Goal: Find specific page/section: Find specific page/section

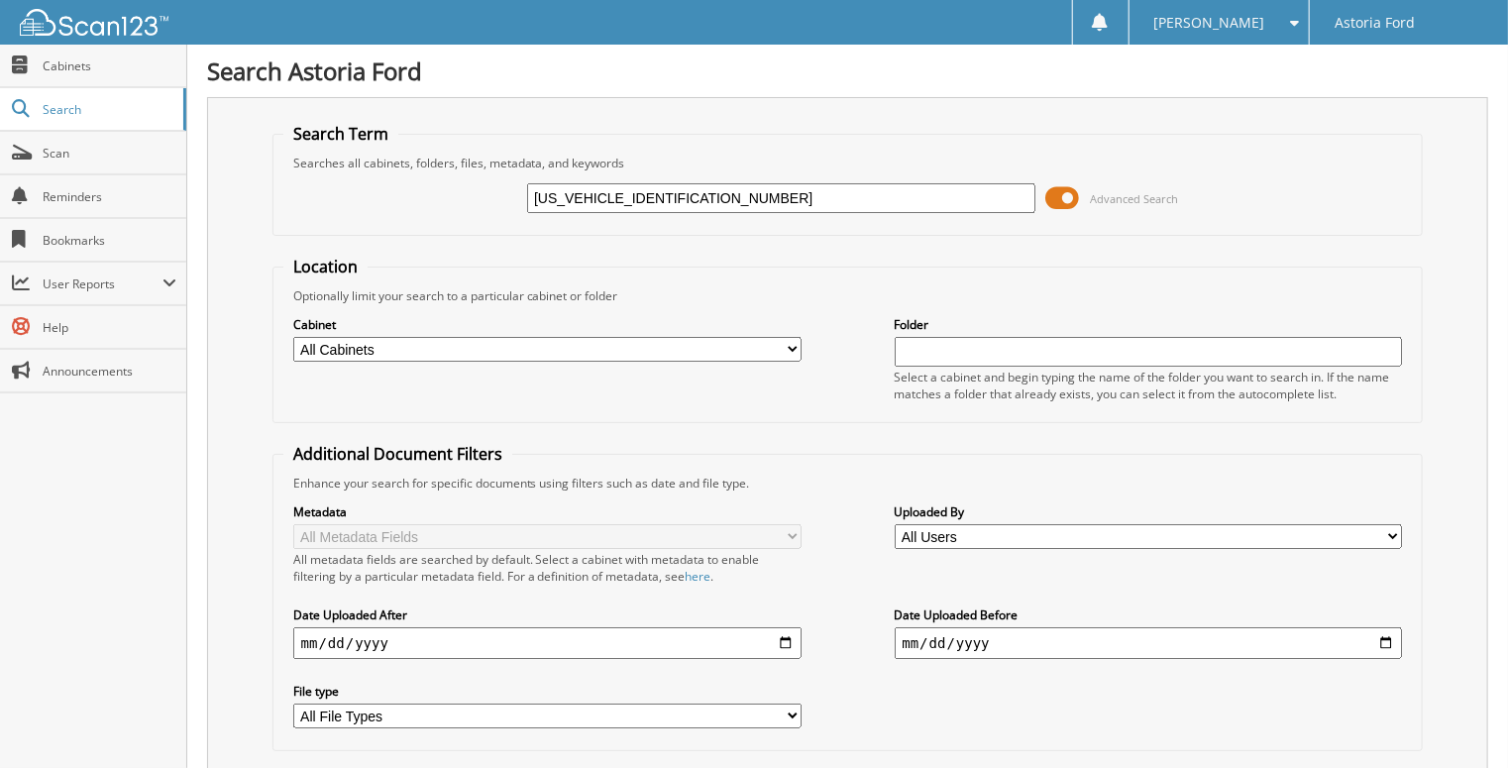
type input "[US_VEHICLE_IDENTIFICATION_NUMBER]"
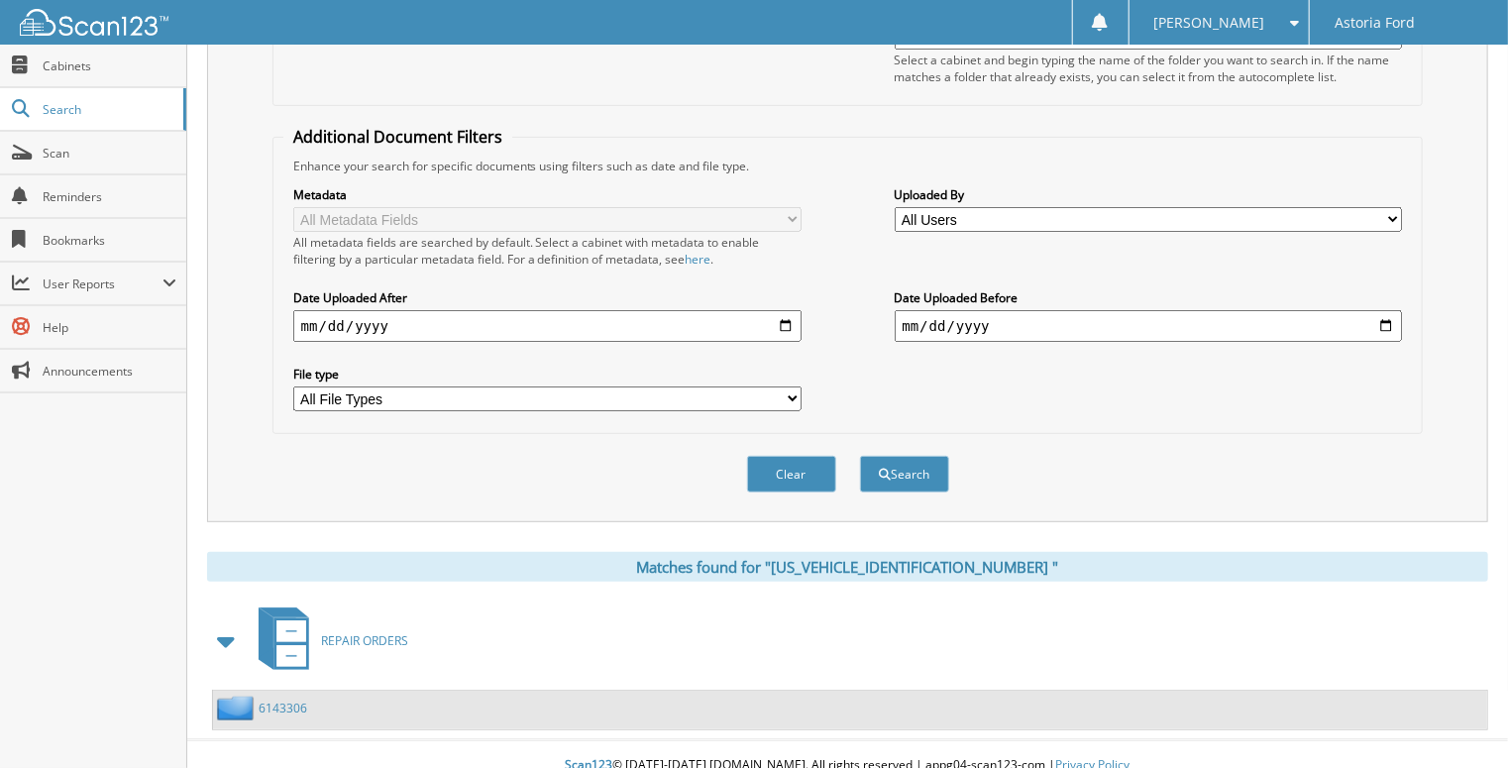
scroll to position [319, 0]
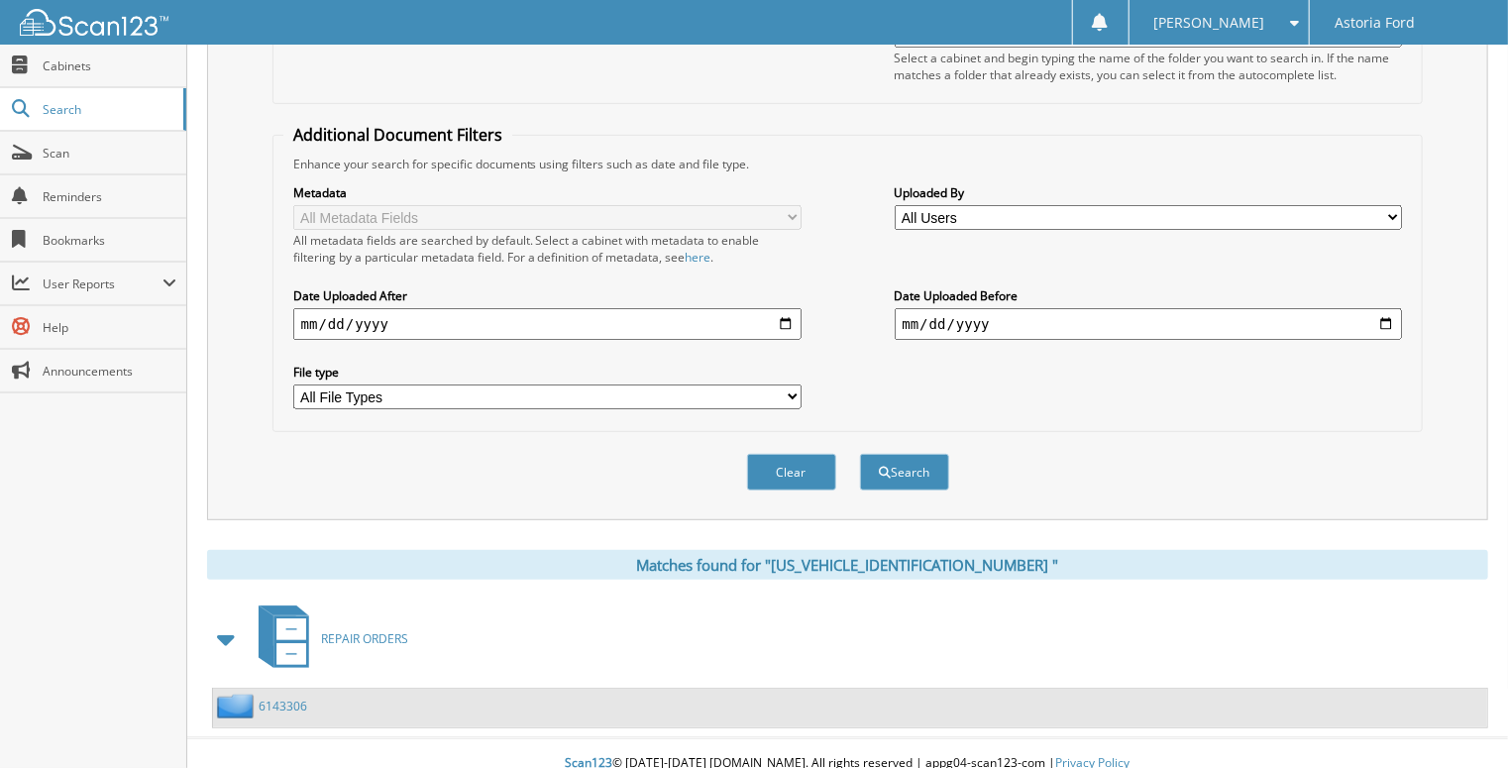
click at [289, 698] on link "6143306" at bounding box center [283, 706] width 49 height 17
